Goal: Task Accomplishment & Management: Use online tool/utility

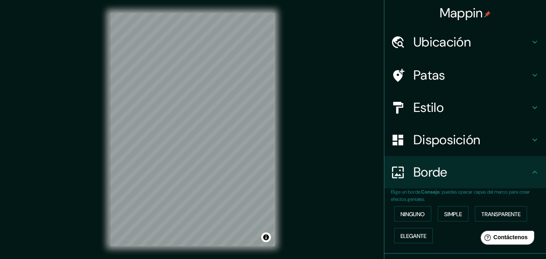
scroll to position [55, 0]
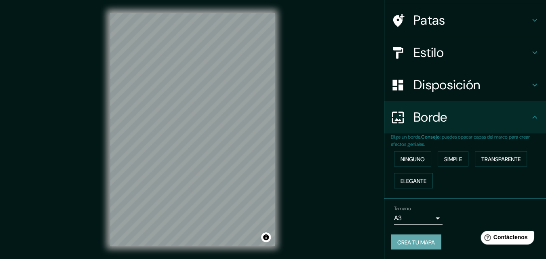
click at [424, 239] on font "Crea tu mapa" at bounding box center [416, 242] width 38 height 7
click at [406, 242] on font "Crea tu mapa" at bounding box center [416, 242] width 38 height 7
click at [406, 242] on div "Crea tu mapa" at bounding box center [465, 242] width 149 height 15
click at [408, 242] on font "Crea tu mapa" at bounding box center [416, 242] width 38 height 7
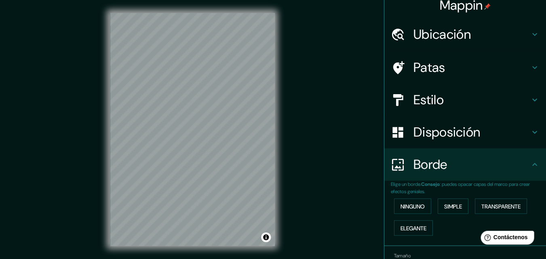
scroll to position [0, 0]
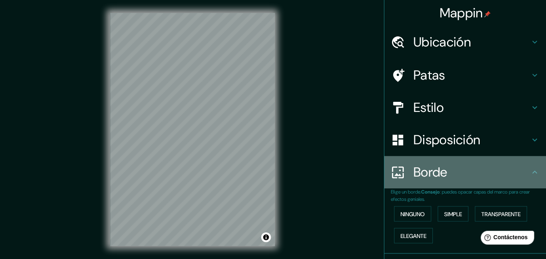
click at [530, 170] on icon at bounding box center [535, 172] width 10 height 10
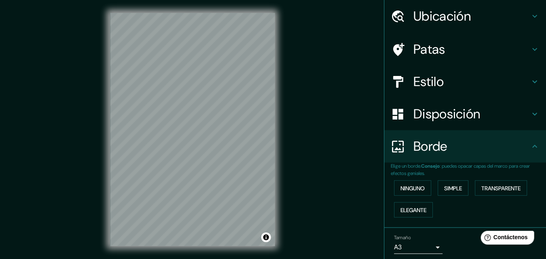
scroll to position [55, 0]
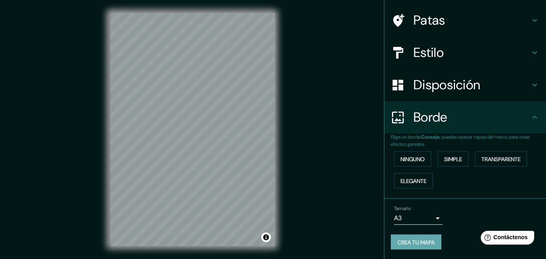
click at [397, 239] on font "Crea tu mapa" at bounding box center [416, 242] width 38 height 7
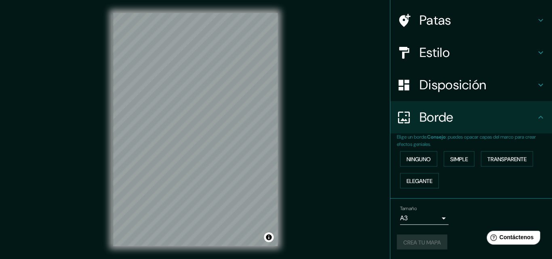
click at [407, 220] on body "Mappin Ubicación Acarigua-Araure, [PERSON_NAME], Portuguesa, [GEOGRAPHIC_DATA] …" at bounding box center [276, 129] width 552 height 259
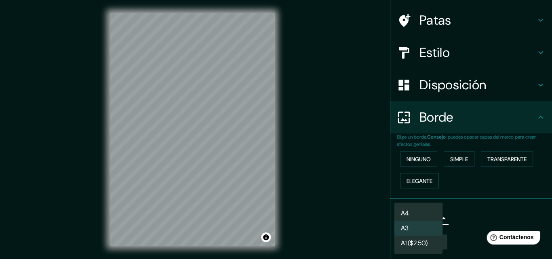
click at [422, 210] on li "A4" at bounding box center [418, 213] width 49 height 15
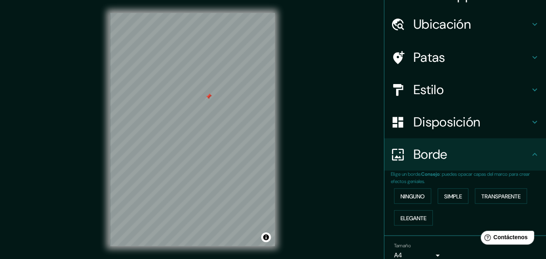
scroll to position [0, 0]
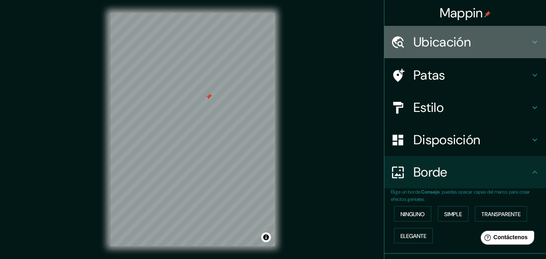
click at [455, 36] on font "Ubicación" at bounding box center [442, 42] width 57 height 17
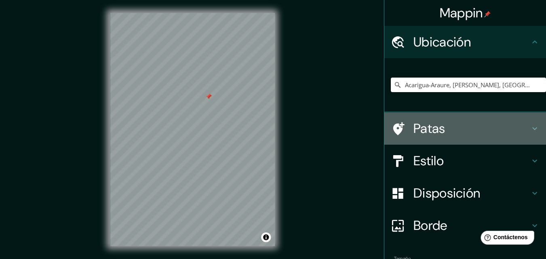
click at [441, 128] on h4 "Patas" at bounding box center [472, 128] width 116 height 16
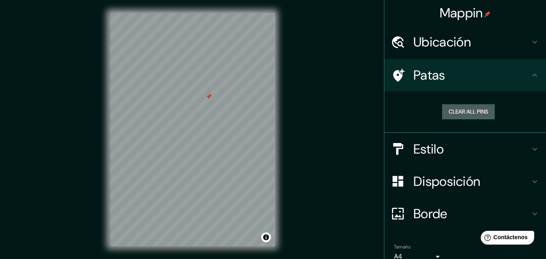
click at [452, 115] on button "Clear all pins" at bounding box center [468, 111] width 53 height 15
